Goal: Task Accomplishment & Management: Use online tool/utility

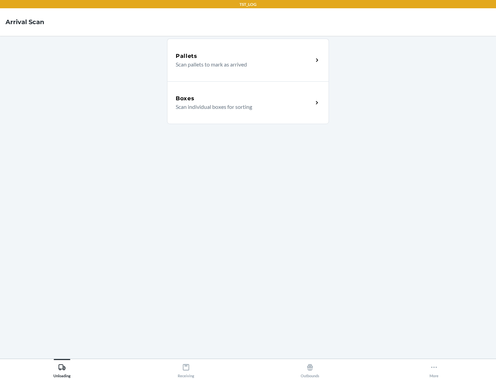
click at [244, 98] on div "Boxes" at bounding box center [244, 98] width 137 height 8
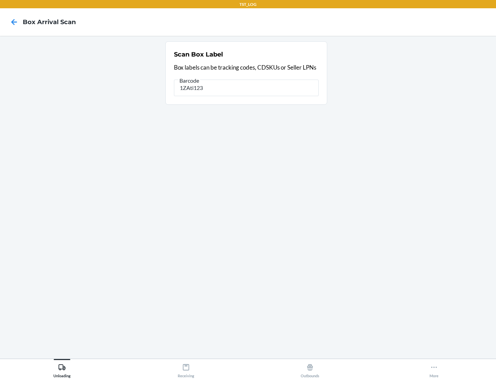
type input "1ZAti123"
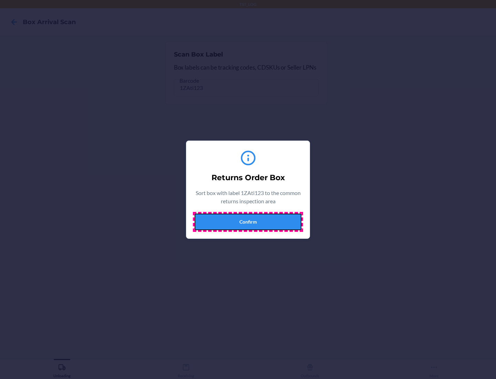
click at [248, 221] on button "Confirm" at bounding box center [247, 221] width 107 height 17
